Goal: Information Seeking & Learning: Understand process/instructions

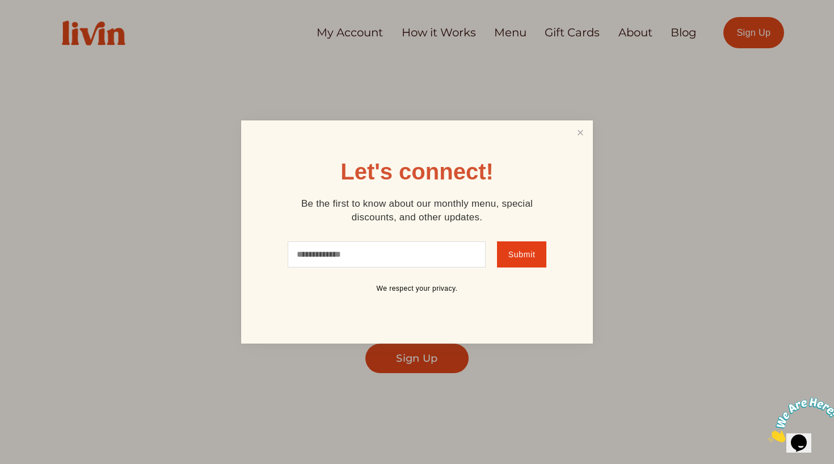
scroll to position [10, 0]
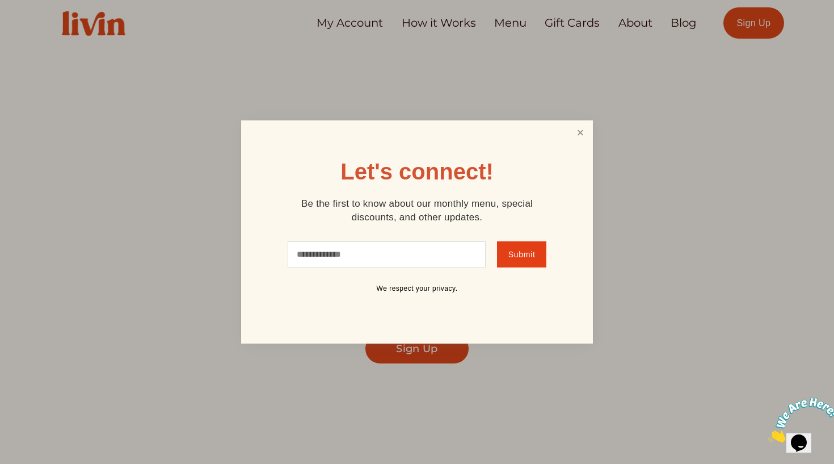
click at [586, 138] on link "Close" at bounding box center [581, 132] width 22 height 21
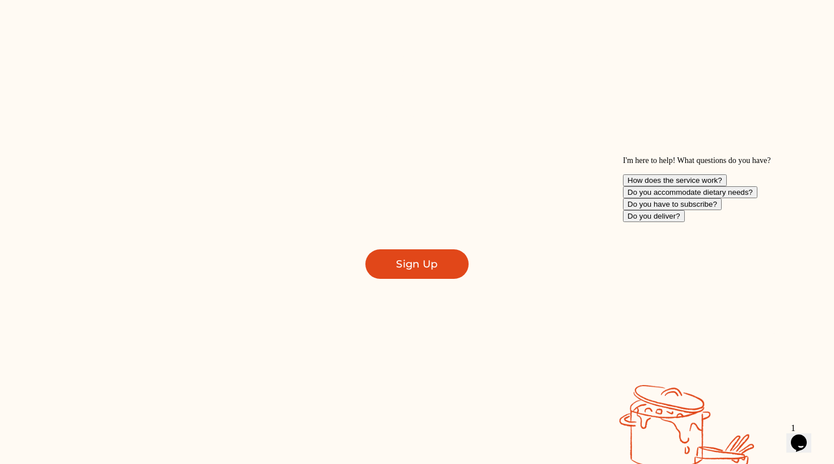
scroll to position [117, 0]
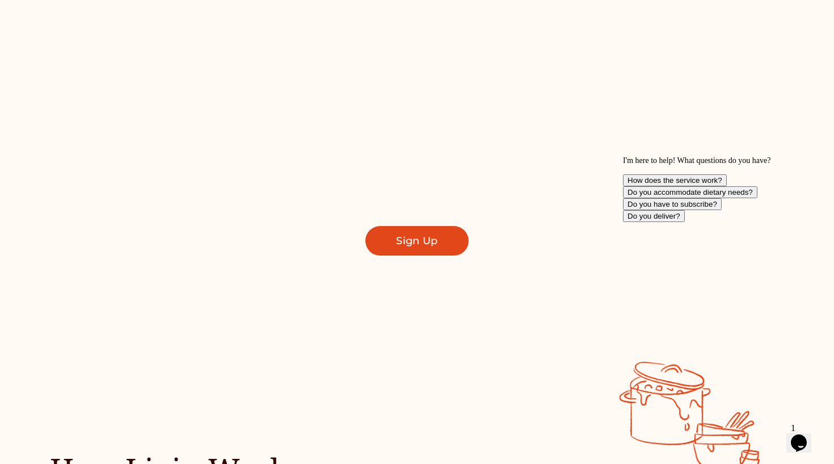
click at [623, 156] on icon "Chat attention grabber" at bounding box center [623, 156] width 0 height 0
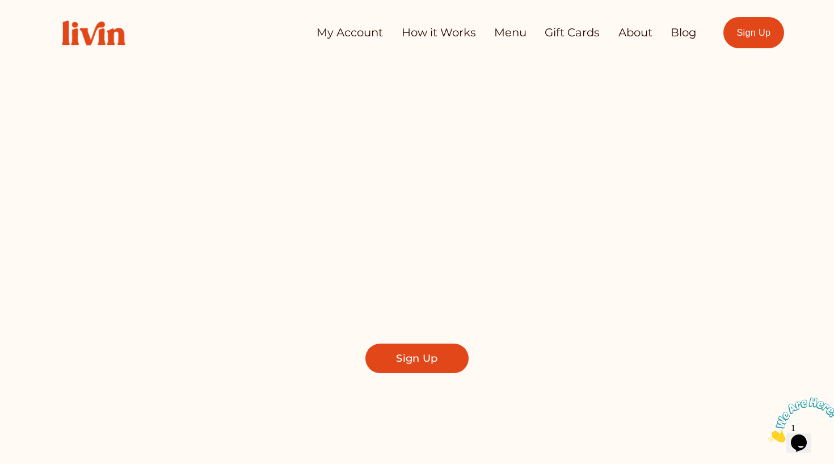
scroll to position [0, 0]
click at [430, 33] on link "How it Works" at bounding box center [439, 33] width 74 height 23
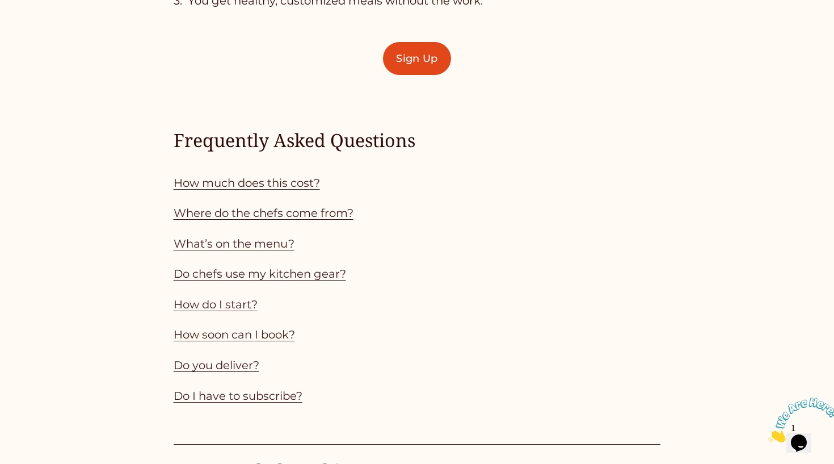
scroll to position [950, 0]
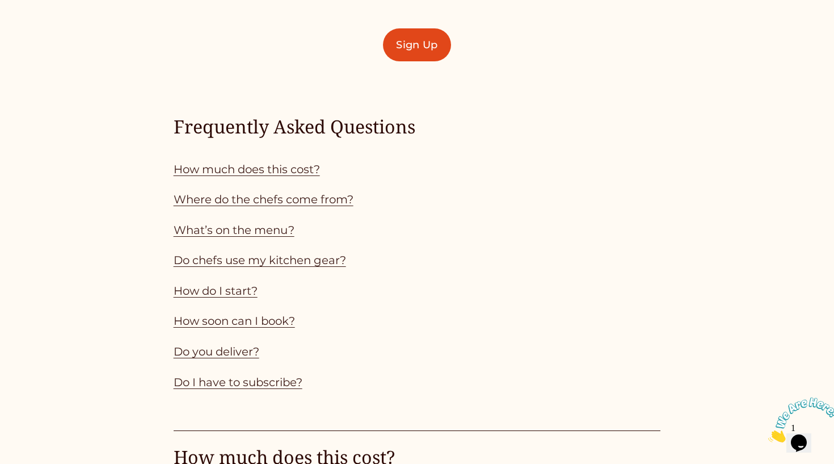
click at [261, 166] on link "How much does this cost?" at bounding box center [247, 169] width 146 height 14
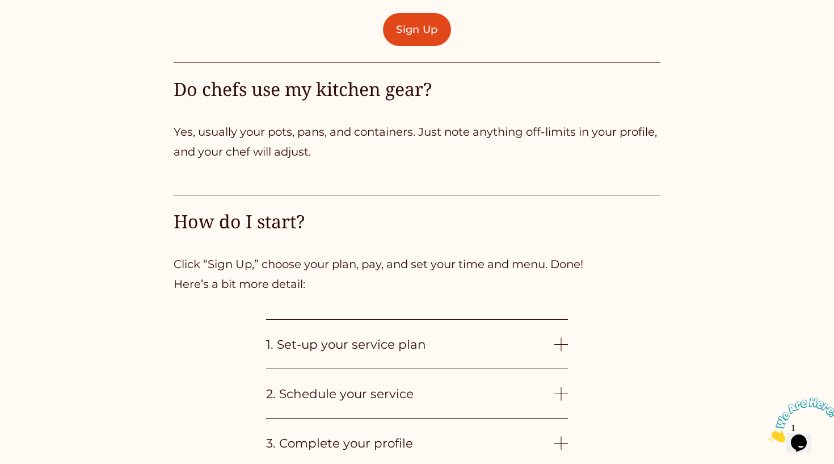
scroll to position [2582, 0]
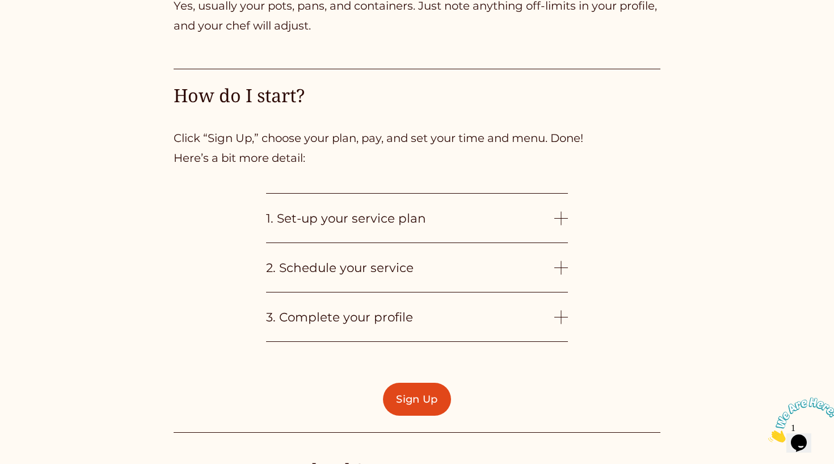
click at [515, 214] on span "1. Set-up your service plan" at bounding box center [410, 217] width 289 height 15
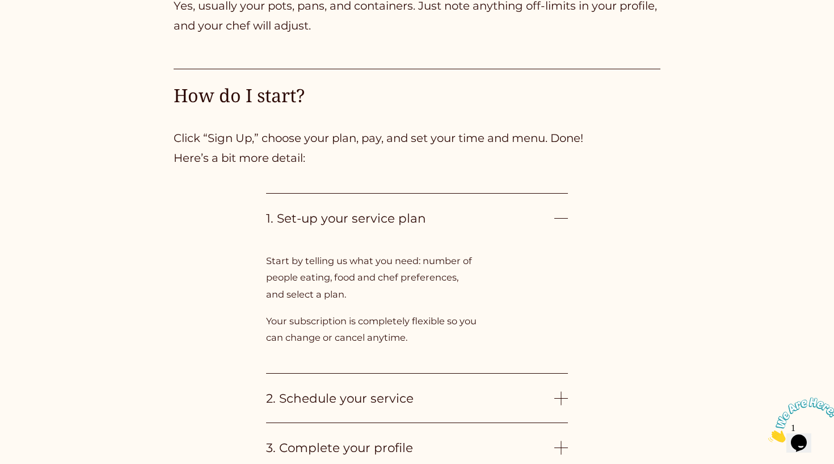
click at [515, 214] on span "1. Set-up your service plan" at bounding box center [410, 217] width 289 height 15
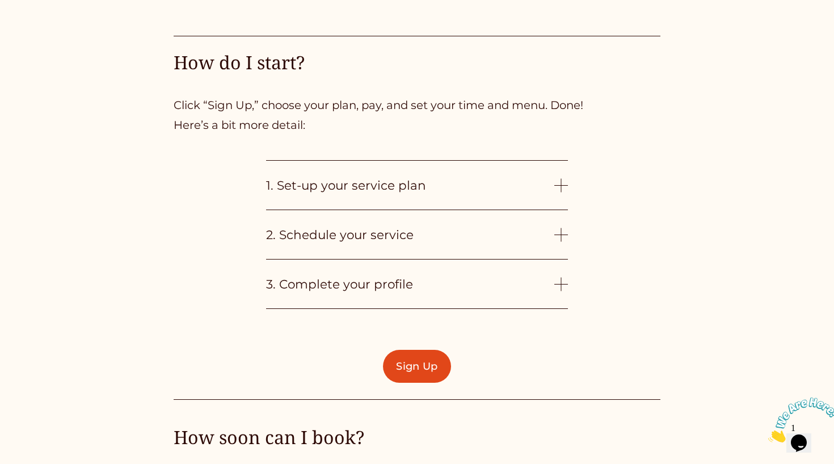
scroll to position [2617, 0]
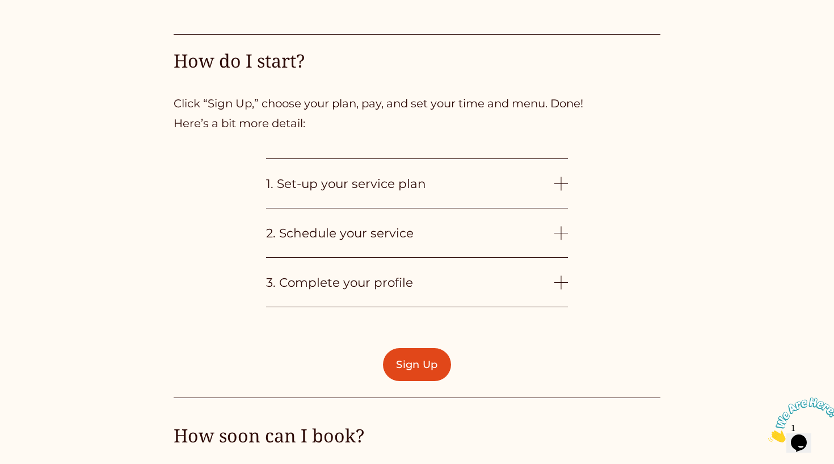
click at [513, 226] on span "2. Schedule your service" at bounding box center [410, 232] width 289 height 15
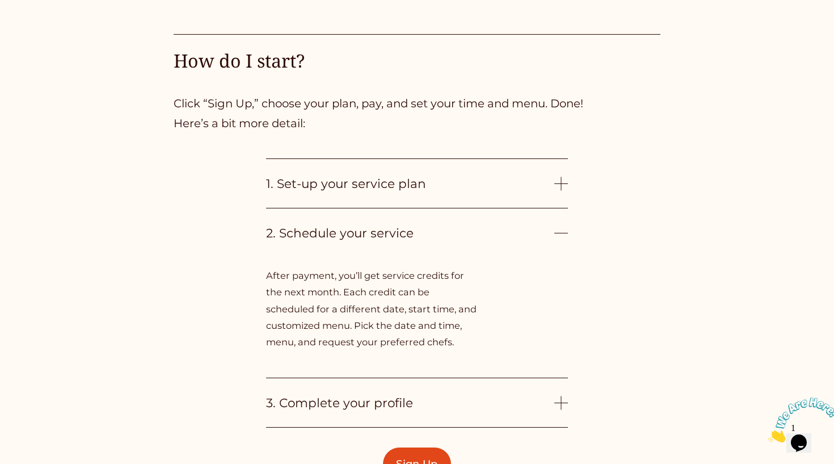
click at [513, 226] on span "2. Schedule your service" at bounding box center [410, 232] width 289 height 15
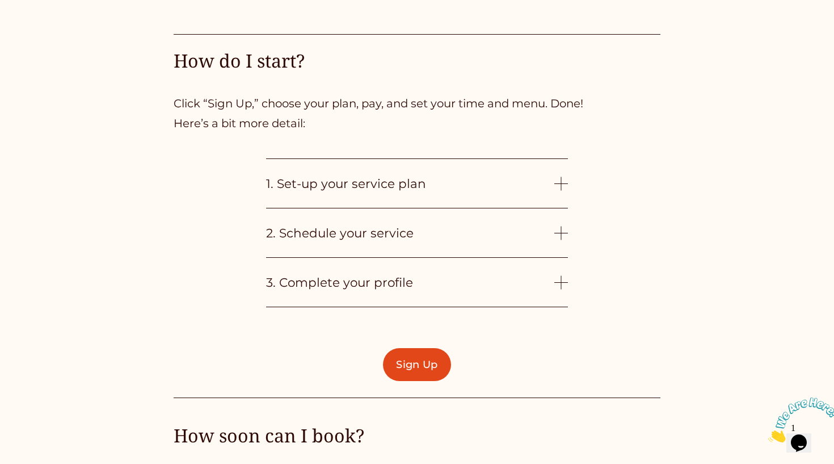
click at [515, 286] on button "3. Complete your profile" at bounding box center [417, 282] width 302 height 49
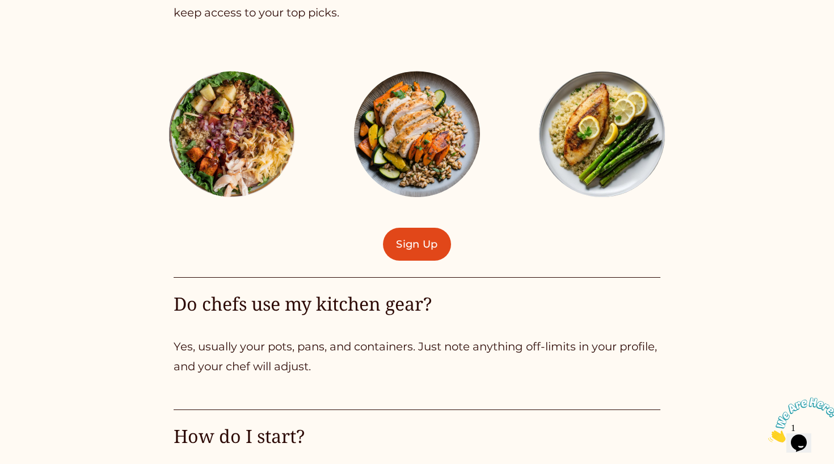
scroll to position [1956, 0]
